Goal: Task Accomplishment & Management: Complete application form

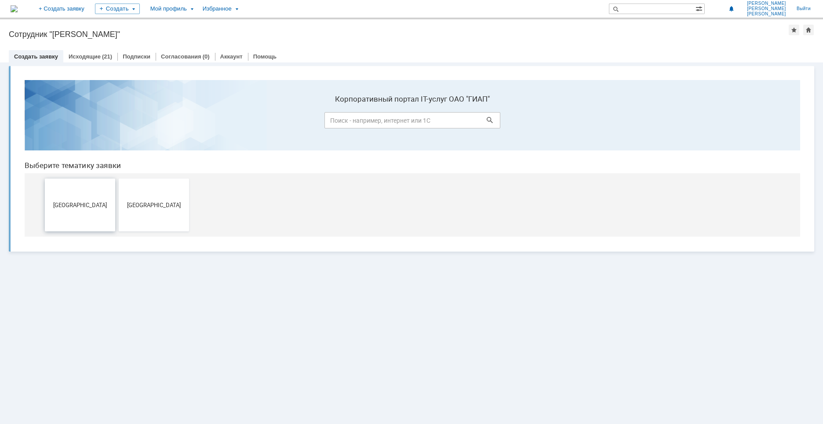
click at [87, 212] on button "Дзержинск" at bounding box center [80, 205] width 70 height 53
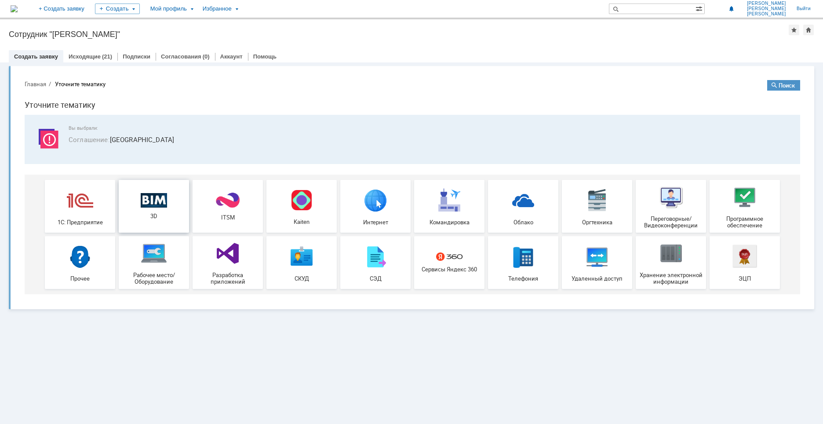
click at [170, 215] on span "3D" at bounding box center [153, 216] width 65 height 7
click at [95, 54] on link "Исходящие" at bounding box center [85, 56] width 32 height 7
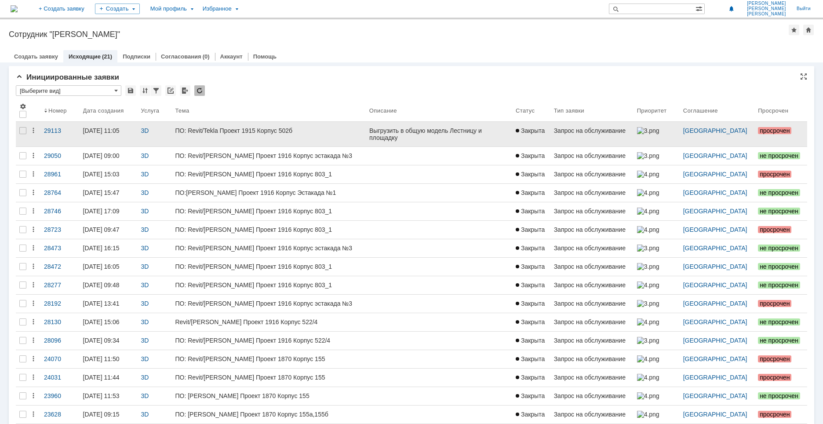
click at [321, 133] on div "ПО: Revit/Tekla Проект 1915 Корпус 502б" at bounding box center [268, 130] width 187 height 7
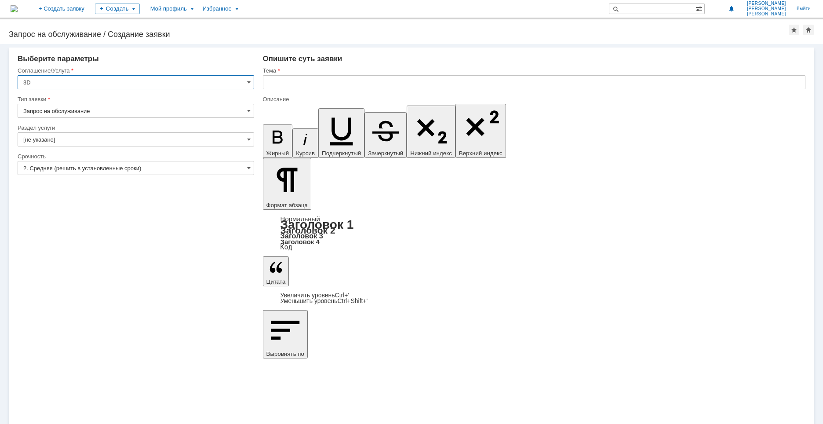
click at [56, 113] on input "Запрос на обслуживание" at bounding box center [136, 111] width 237 height 14
click at [51, 139] on span "Запрос на обслуживание" at bounding box center [135, 141] width 225 height 7
click at [58, 130] on div "Раздел услуги" at bounding box center [135, 128] width 235 height 6
type input "Запрос на обслуживание"
click at [56, 136] on input "[не указано]" at bounding box center [136, 139] width 237 height 14
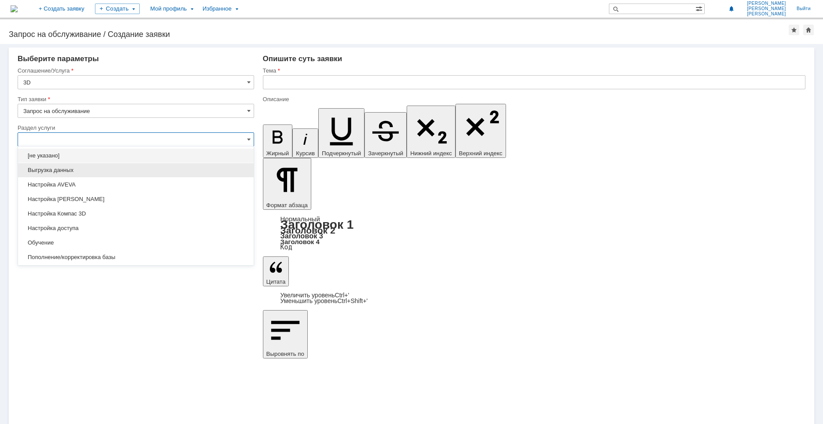
click at [50, 171] on span "Выгрузка данных" at bounding box center [135, 170] width 225 height 7
type input "Выгрузка данных"
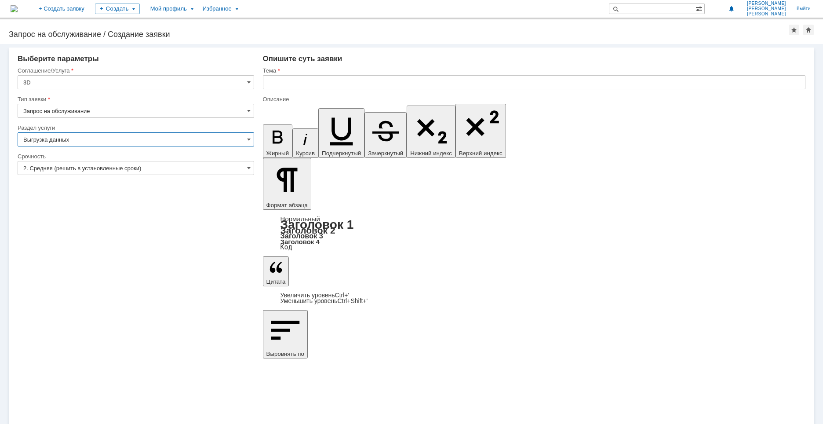
type input "ПО: Revit/[PERSON_NAME] Проект ** Корпус **"
click at [55, 170] on input "2. Средняя (решить в установленные сроки)" at bounding box center [136, 168] width 237 height 14
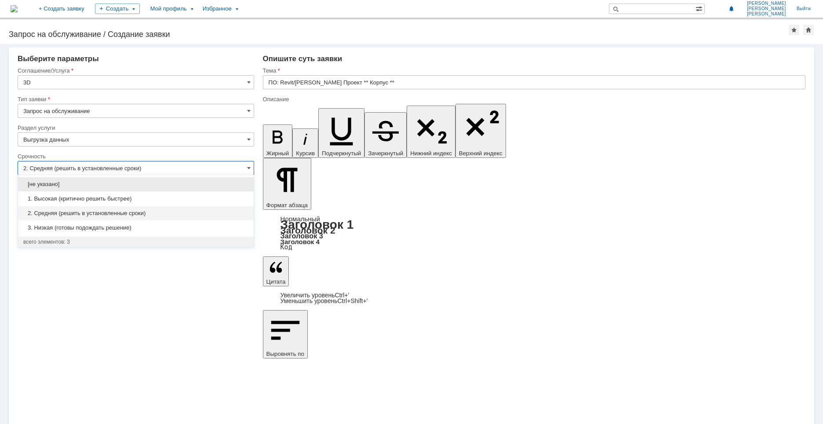
type input "Выгрузка данных"
drag, startPoint x: 49, startPoint y: 216, endPoint x: 74, endPoint y: 194, distance: 33.1
click at [49, 216] on span "2. Средняя (решить в установленные сроки)" at bounding box center [135, 213] width 225 height 7
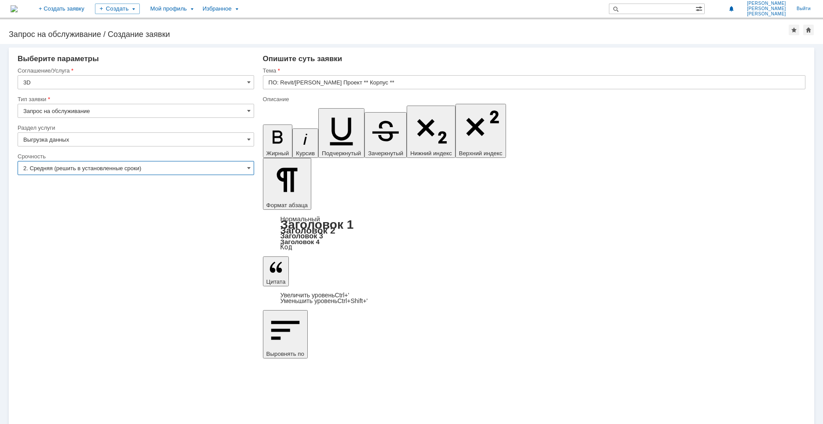
type input "2. Средняя (решить в установленные сроки)"
paste input "1915 Корпус 502б"
type input "ПО: Revit/Tekla Проект 1915 Корпус 502б"
drag, startPoint x: 366, startPoint y: 3105, endPoint x: 487, endPoint y: 3200, distance: 153.6
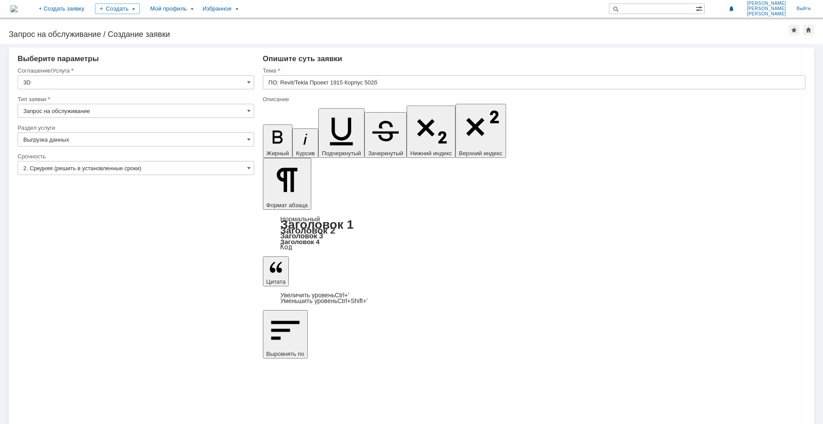
drag, startPoint x: 356, startPoint y: 3085, endPoint x: 414, endPoint y: 3085, distance: 58.5
drag, startPoint x: 381, startPoint y: 3081, endPoint x: 372, endPoint y: 3082, distance: 9.4
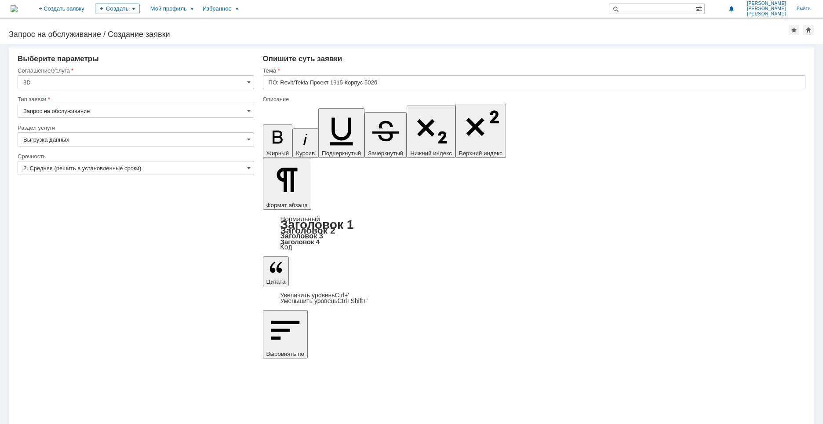
drag, startPoint x: 319, startPoint y: 3096, endPoint x: 283, endPoint y: 3097, distance: 35.7
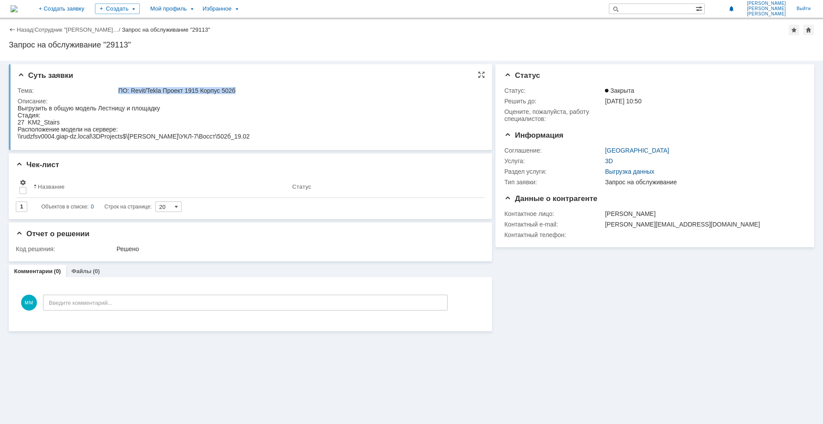
drag, startPoint x: 119, startPoint y: 90, endPoint x: 243, endPoint y: 96, distance: 124.2
click at [243, 96] on tbody "Тема: ПО: Revit/[PERSON_NAME] Проект 1915 Корпус 502б Описание:" at bounding box center [249, 114] width 463 height 58
copy div "ПО: Revit/Tekla Проект 1915 Корпус 502б"
click at [231, 136] on html "Выгрузить в общую модель Лестницу и площадку Стадия: 27 KM2_Stairs Расположение…" at bounding box center [249, 122] width 463 height 35
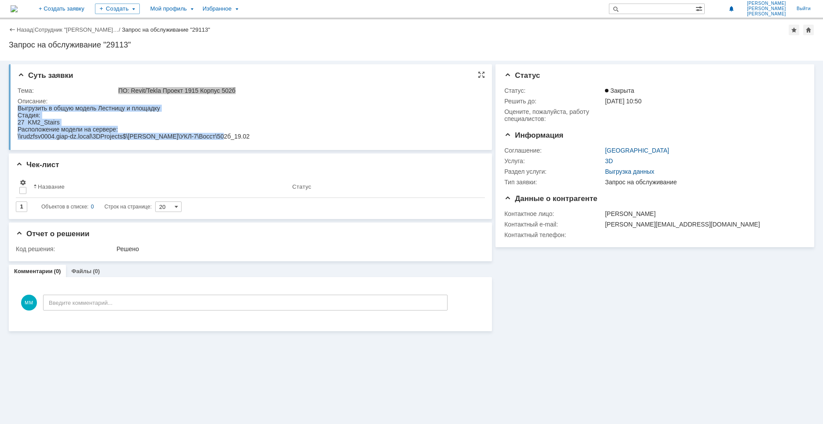
drag, startPoint x: 224, startPoint y: 136, endPoint x: 7, endPoint y: 106, distance: 218.9
click at [18, 106] on html "Выгрузить в общую модель Лестницу и площадку Стадия: 27 KM2_Stairs Расположение…" at bounding box center [249, 122] width 463 height 35
copy body "Выгрузить в общую модель Лестницу и площадку Стадия: 27 KM2_Stairs Расположение…"
